Goal: Task Accomplishment & Management: Manage account settings

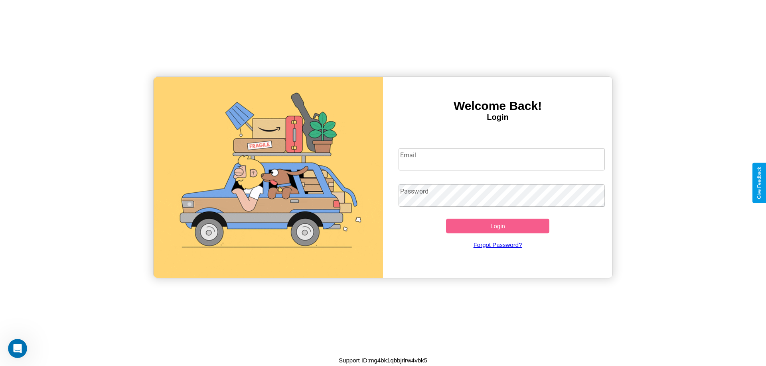
click at [501, 159] on input "Email" at bounding box center [501, 159] width 207 height 22
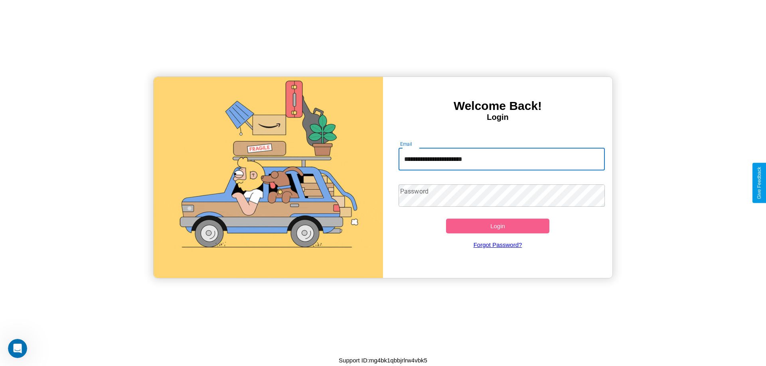
type input "**********"
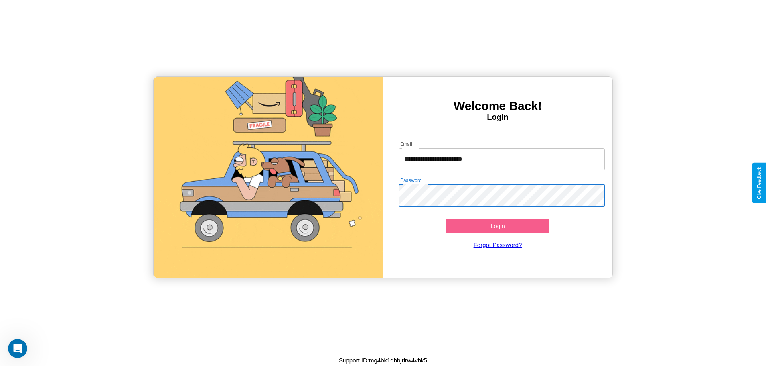
click at [497, 226] on button "Login" at bounding box center [497, 226] width 103 height 15
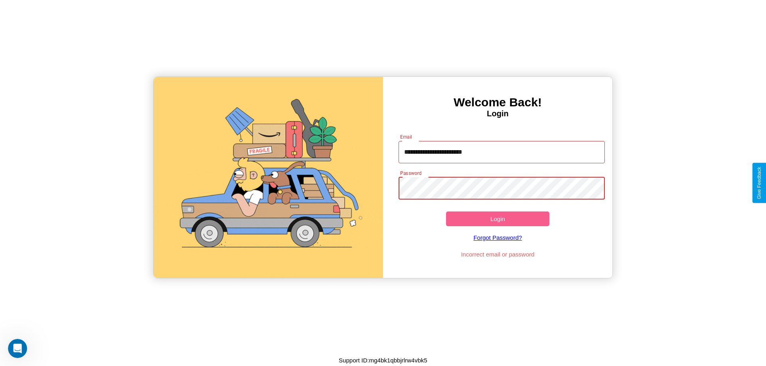
click at [497, 219] on button "Login" at bounding box center [497, 219] width 103 height 15
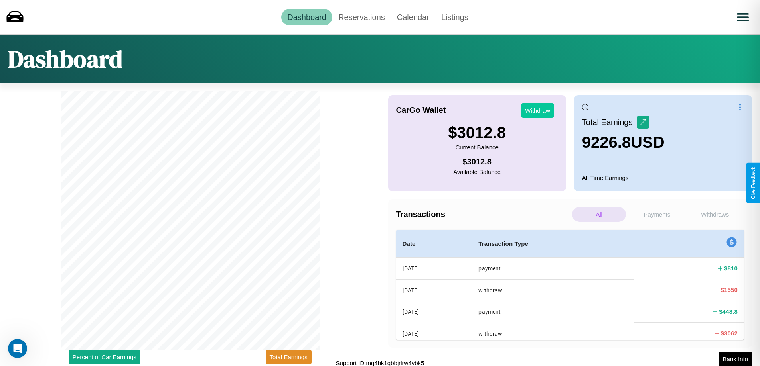
click at [537, 110] on button "Withdraw" at bounding box center [537, 110] width 33 height 15
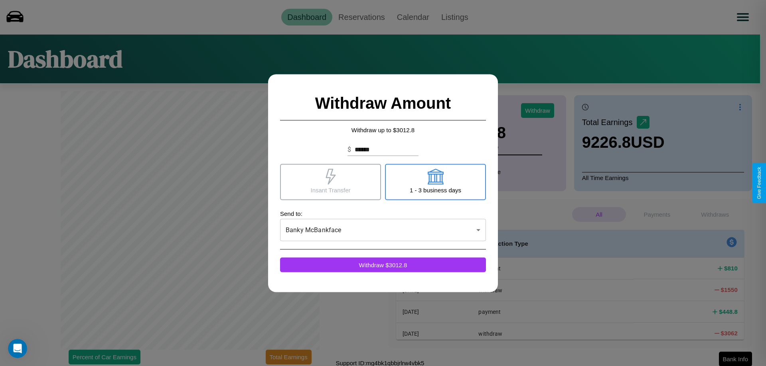
click at [435, 182] on icon at bounding box center [435, 177] width 16 height 16
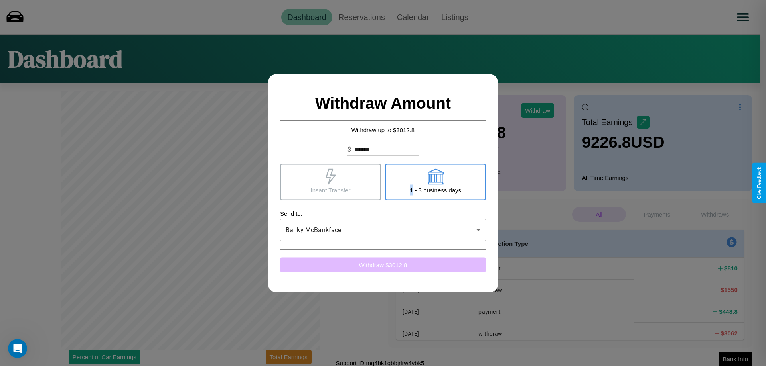
click at [383, 265] on button "Withdraw $ 3012.8" at bounding box center [383, 265] width 206 height 15
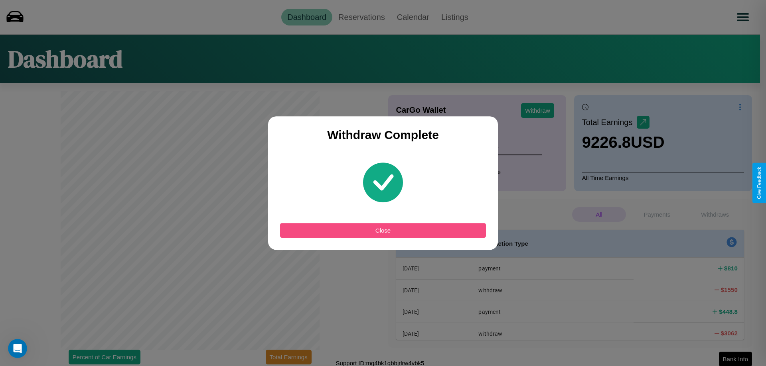
click at [383, 230] on button "Close" at bounding box center [383, 230] width 206 height 15
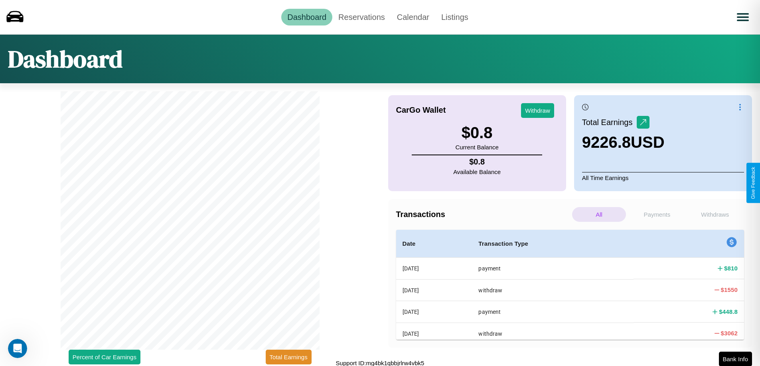
scroll to position [2, 0]
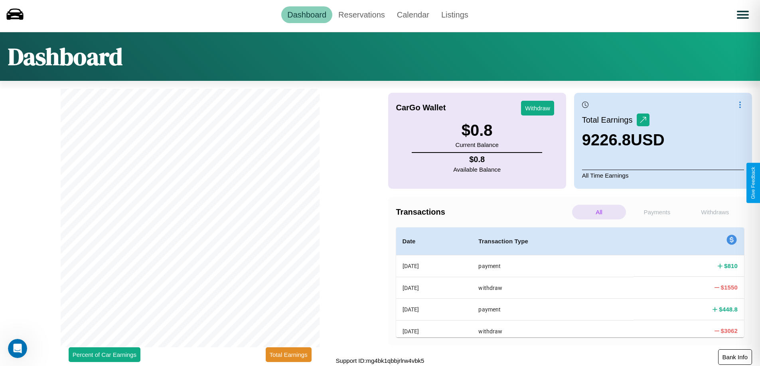
click at [734, 357] on button "Bank Info" at bounding box center [735, 358] width 34 height 16
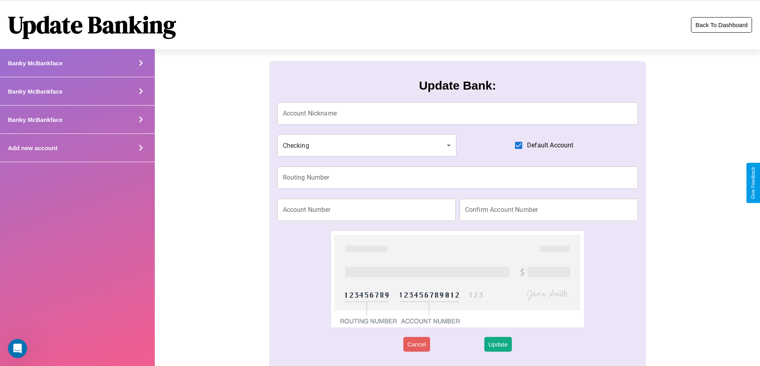
click at [721, 25] on button "Back To Dashboard" at bounding box center [721, 25] width 61 height 16
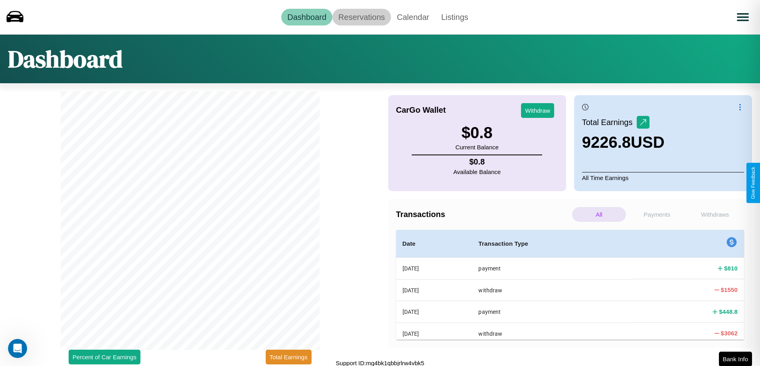
click at [361, 17] on link "Reservations" at bounding box center [361, 17] width 59 height 17
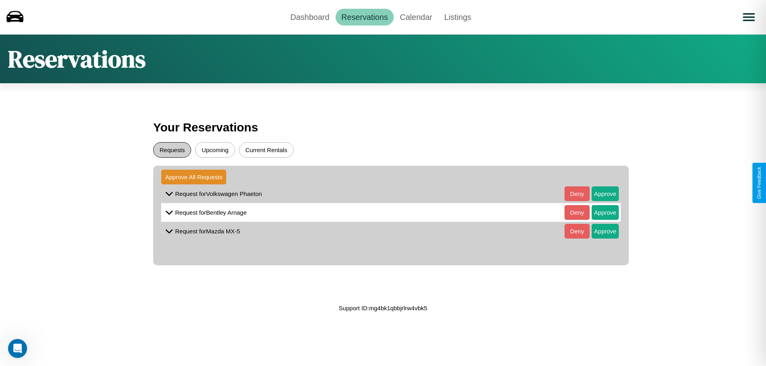
click at [172, 150] on button "Requests" at bounding box center [172, 150] width 38 height 16
click at [599, 194] on button "Approve" at bounding box center [604, 194] width 27 height 15
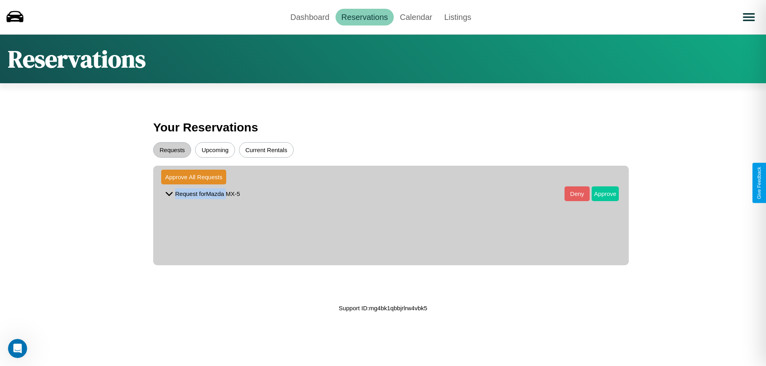
click at [599, 194] on button "Approve" at bounding box center [604, 194] width 27 height 15
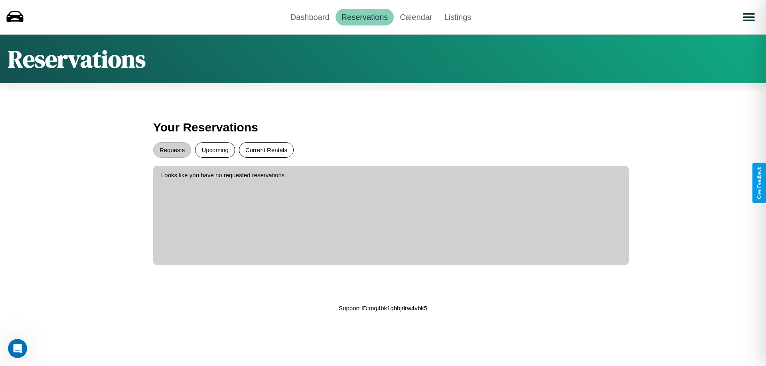
click at [266, 150] on button "Current Rentals" at bounding box center [266, 150] width 55 height 16
